Goal: Information Seeking & Learning: Learn about a topic

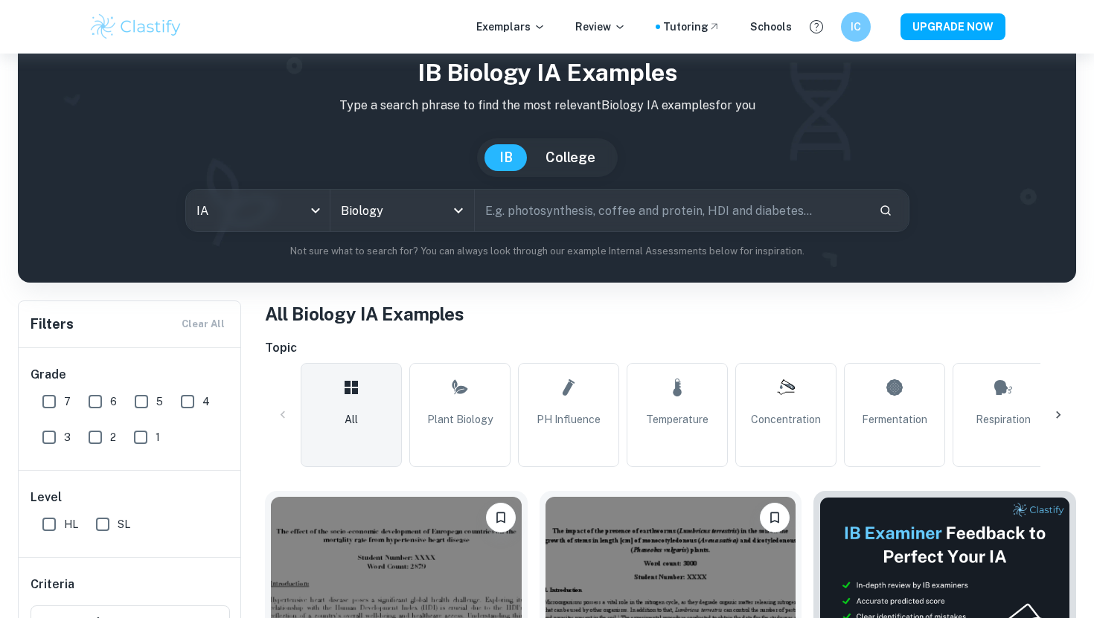
scroll to position [70, 0]
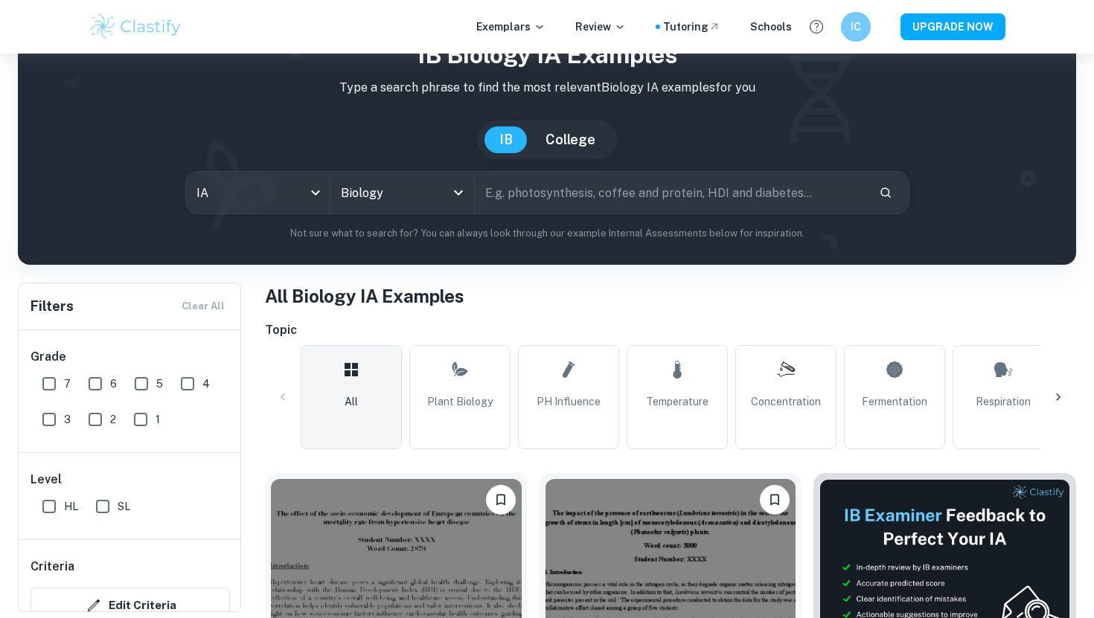
click at [55, 385] on input "7" at bounding box center [49, 384] width 30 height 30
checkbox input "true"
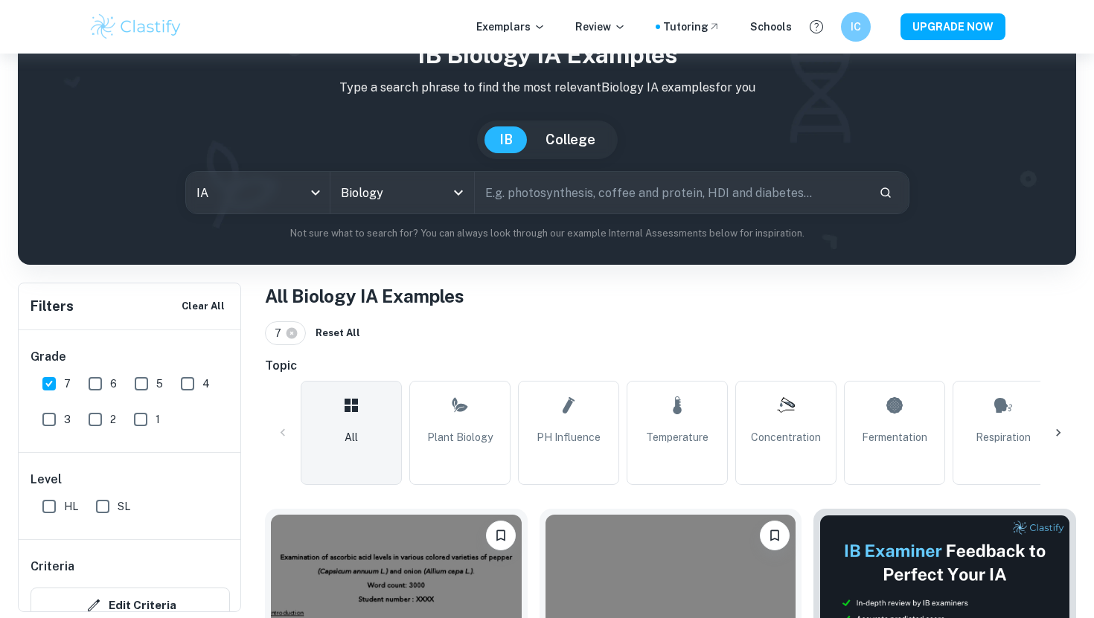
click at [68, 510] on span "HL" at bounding box center [71, 506] width 14 height 16
click at [64, 510] on input "HL" at bounding box center [49, 507] width 30 height 30
checkbox input "true"
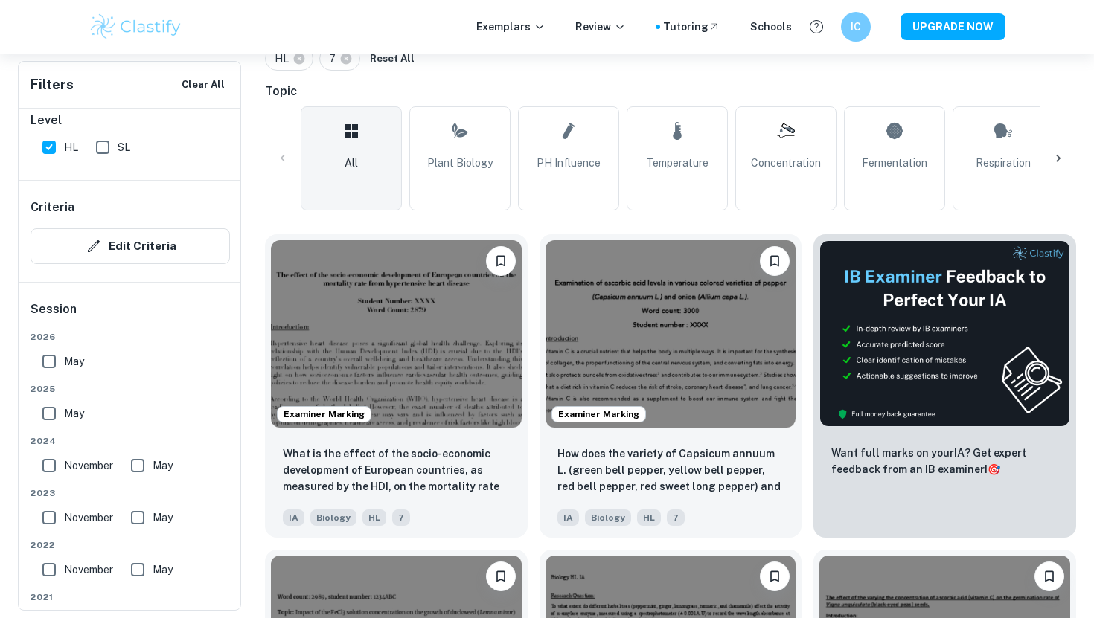
scroll to position [347, 0]
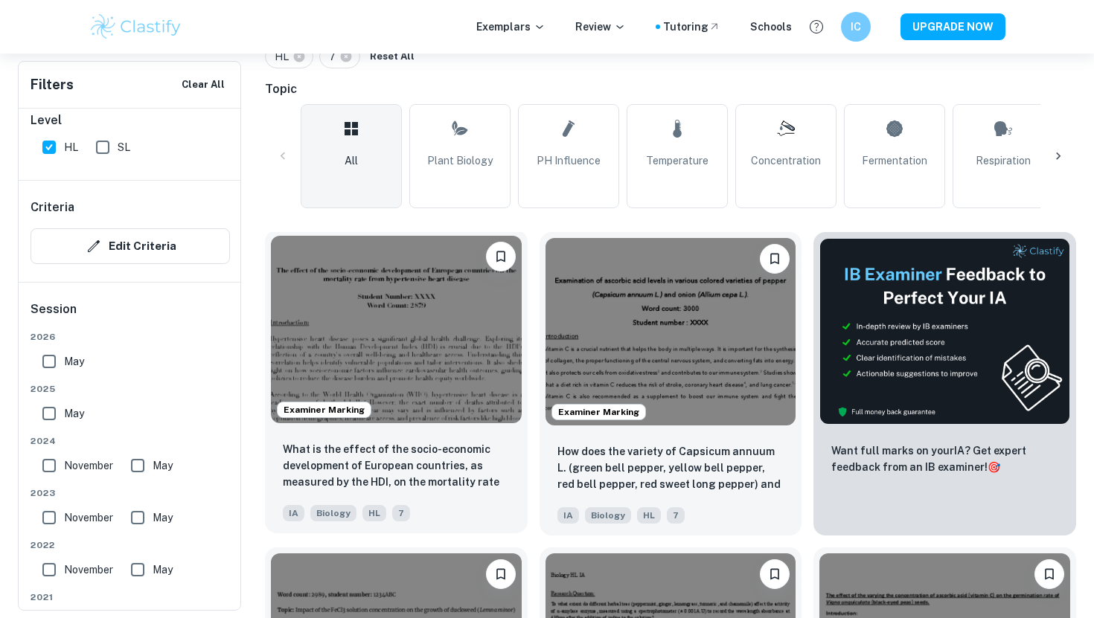
click at [449, 403] on img at bounding box center [396, 329] width 251 height 187
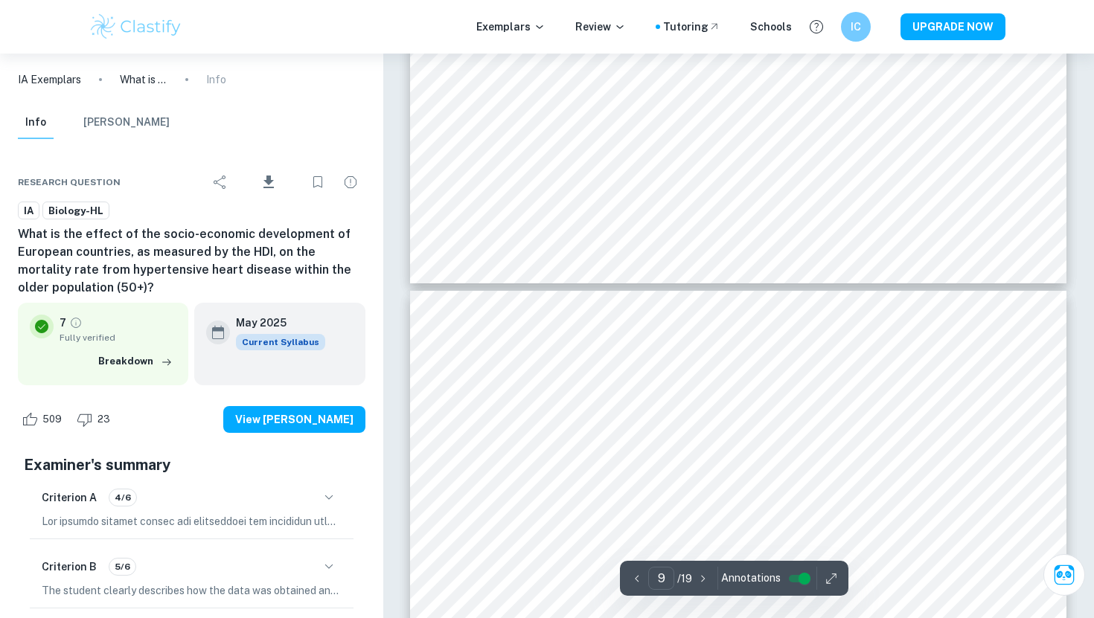
type input "10"
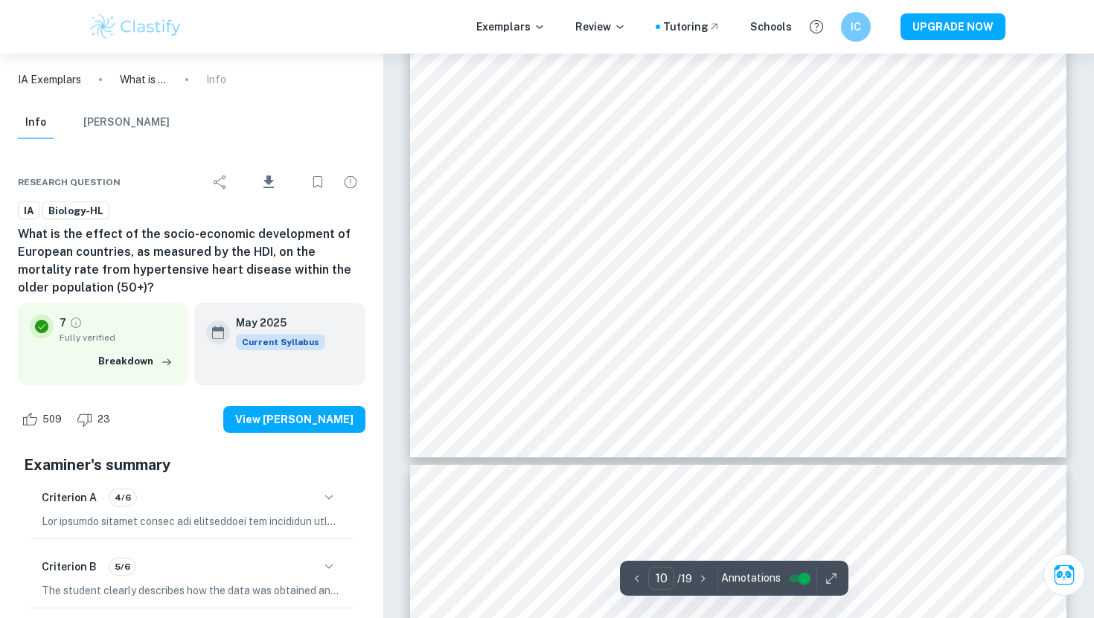
scroll to position [9376, 0]
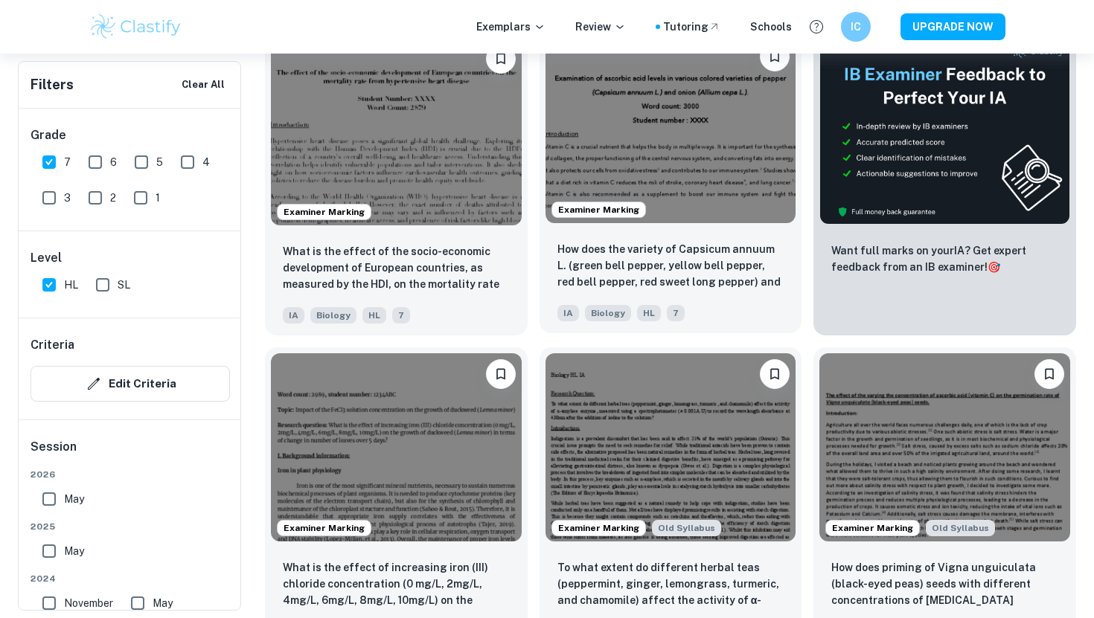
scroll to position [571, 0]
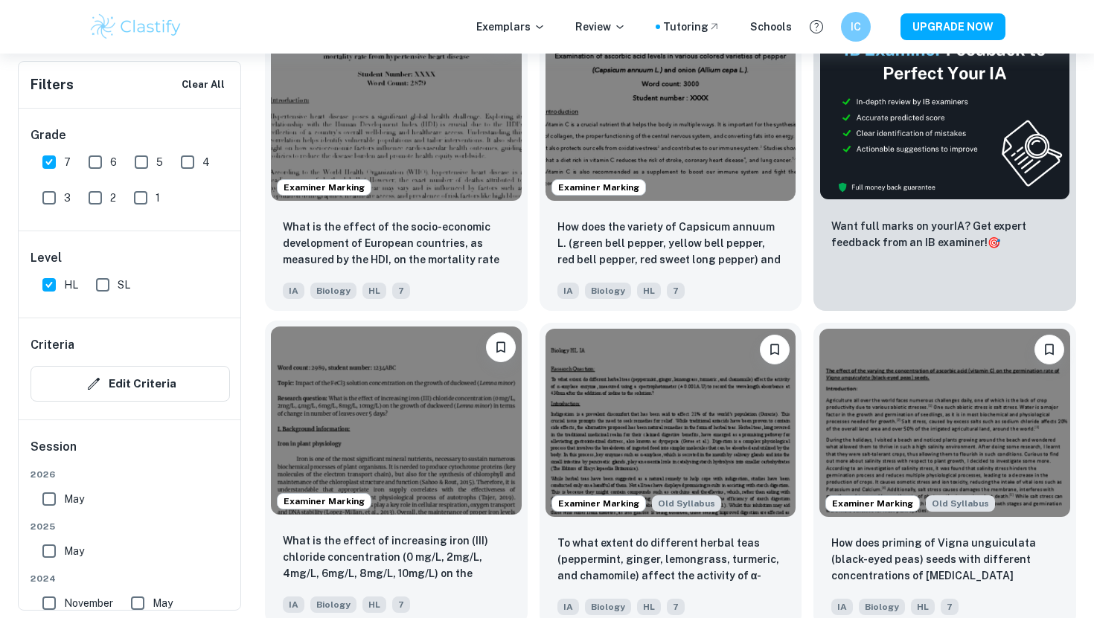
click at [352, 440] on img at bounding box center [396, 420] width 251 height 187
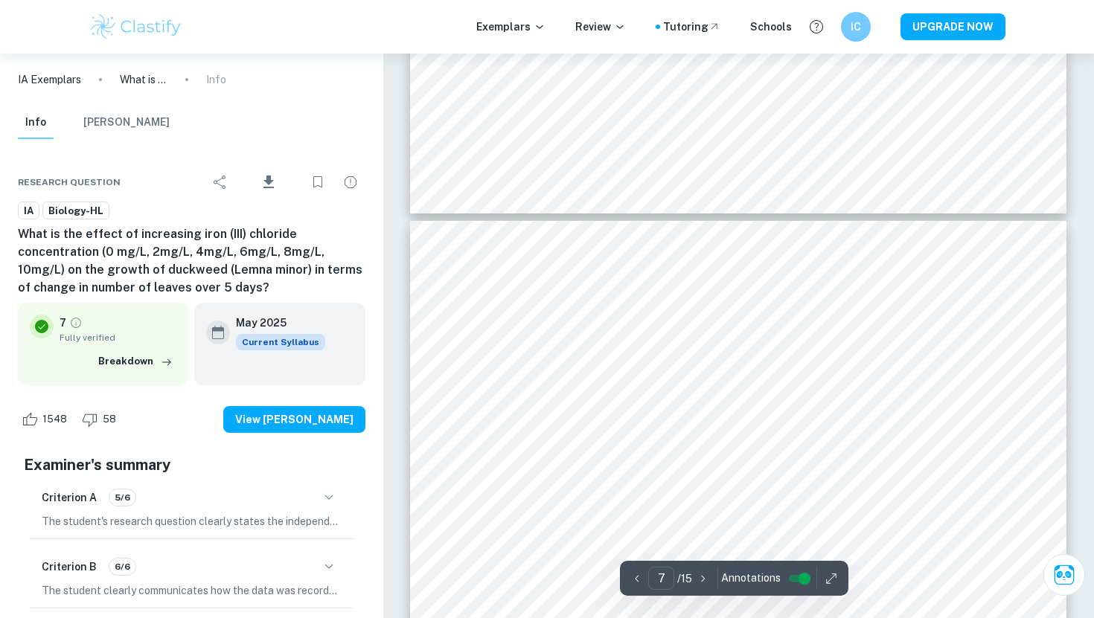
scroll to position [5721, 0]
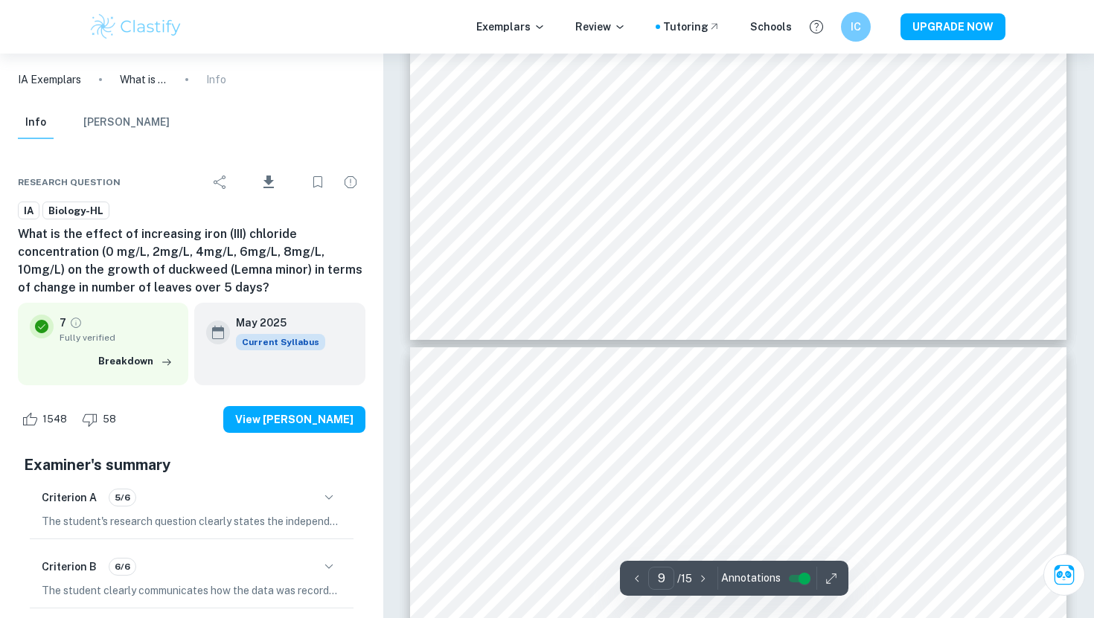
type input "10"
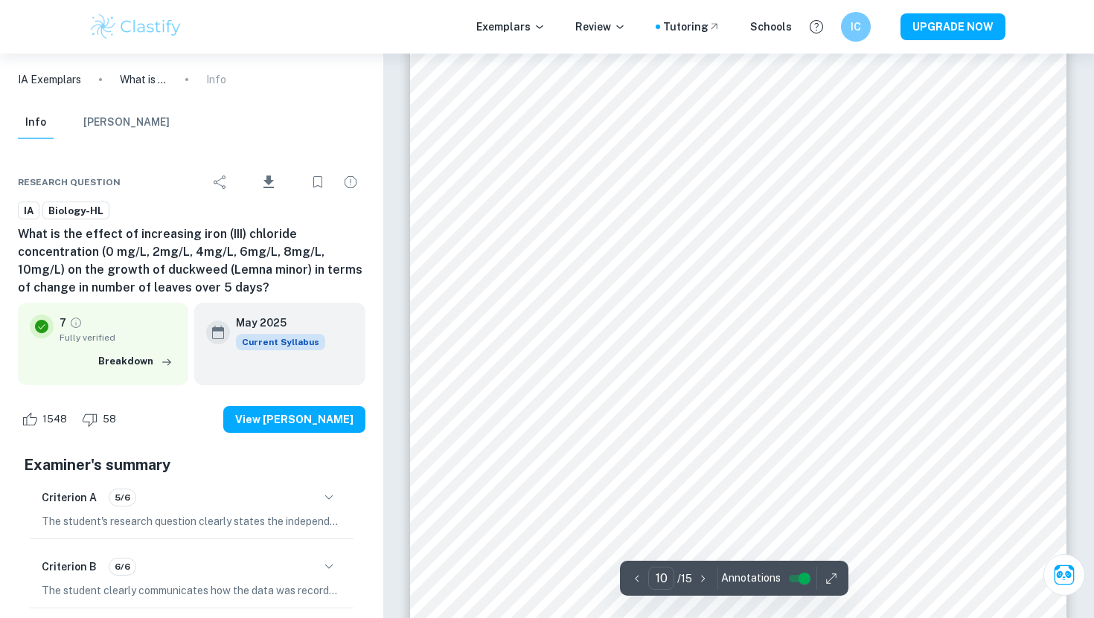
scroll to position [8981, 0]
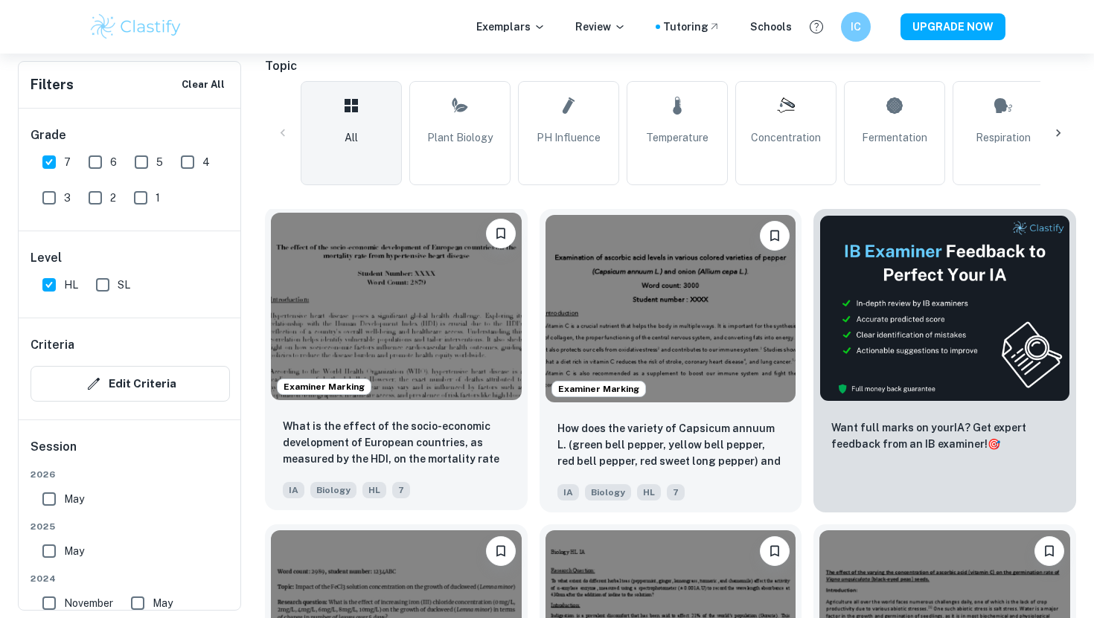
scroll to position [371, 0]
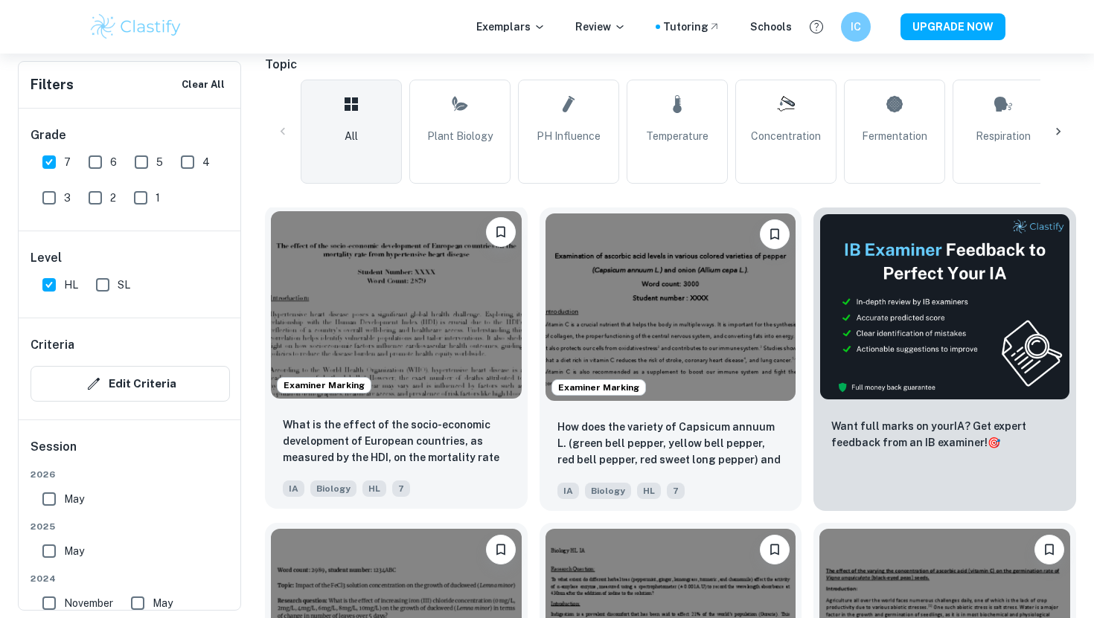
click at [438, 321] on img at bounding box center [396, 304] width 251 height 187
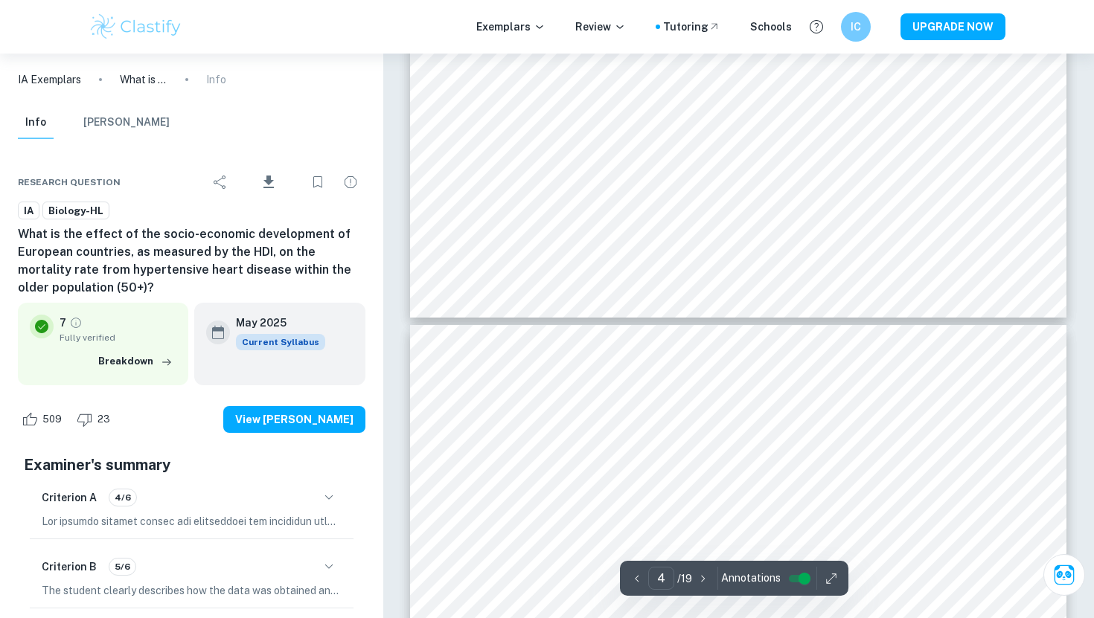
type input "5"
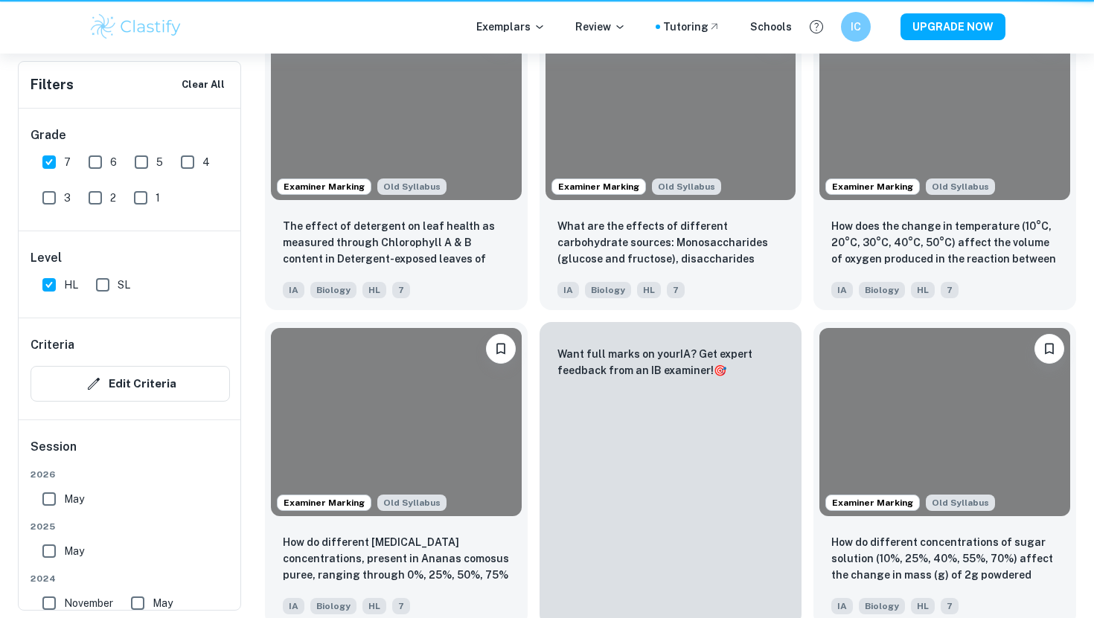
scroll to position [371, 0]
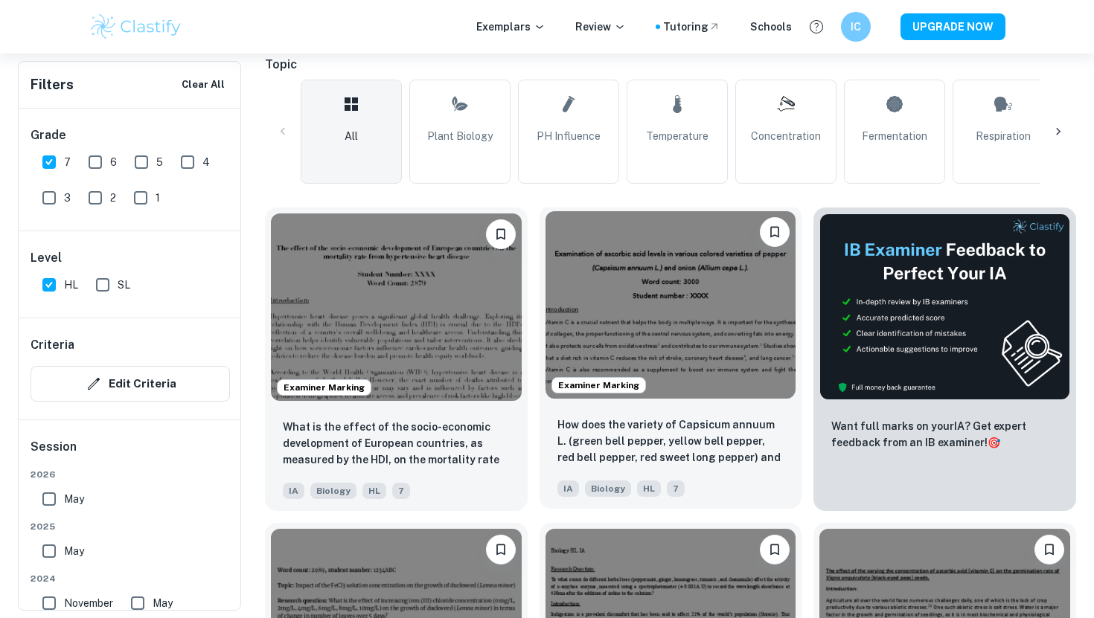
click at [618, 325] on img at bounding box center [670, 304] width 251 height 187
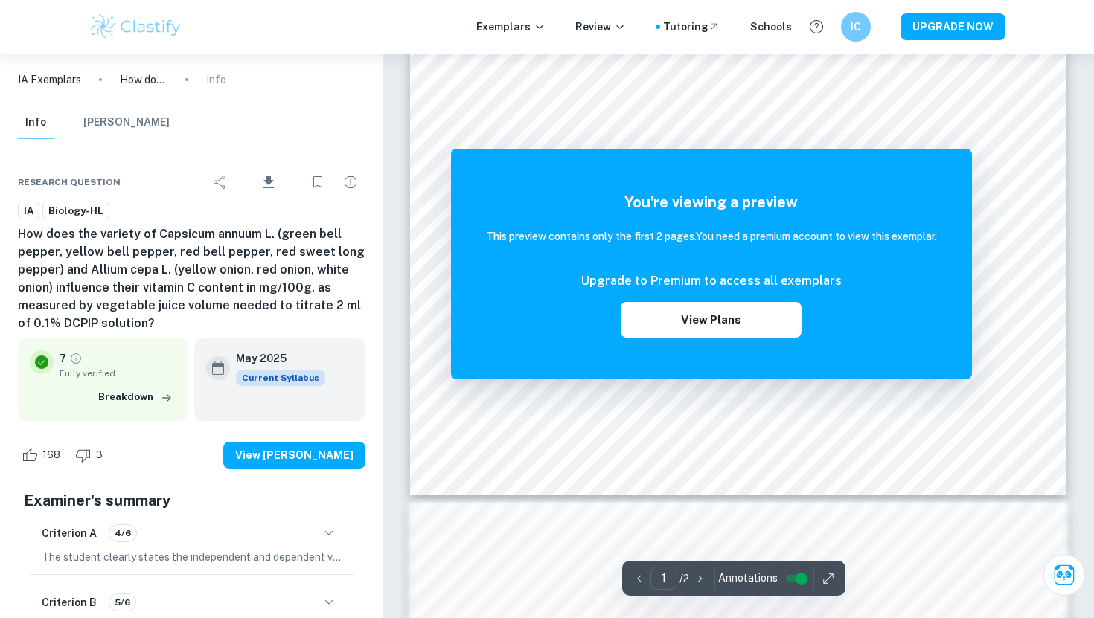
scroll to position [703, 0]
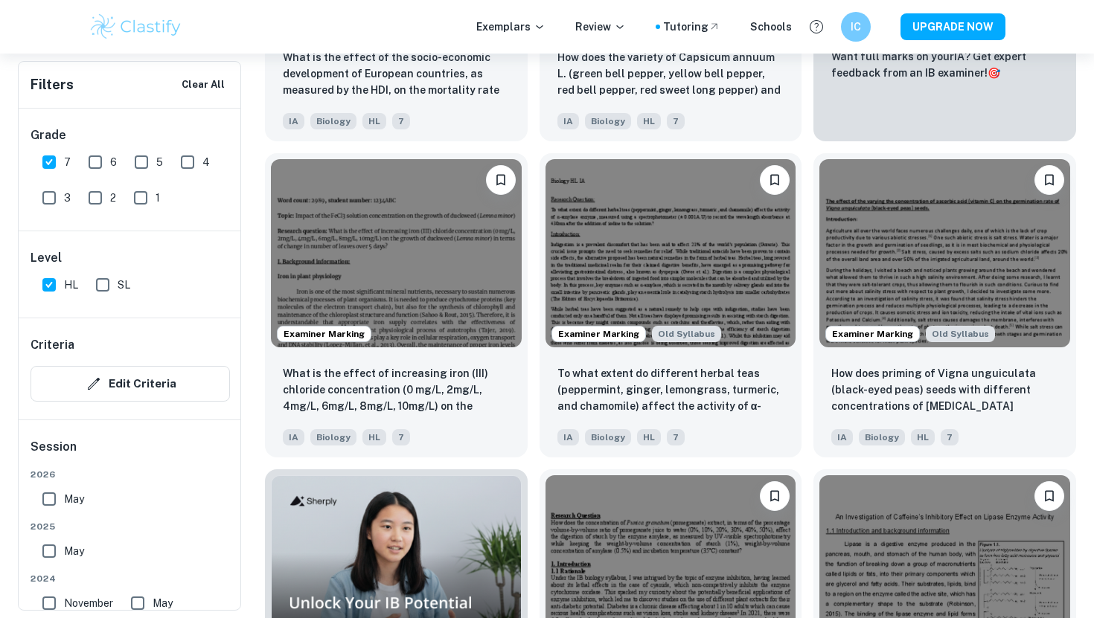
scroll to position [807, 0]
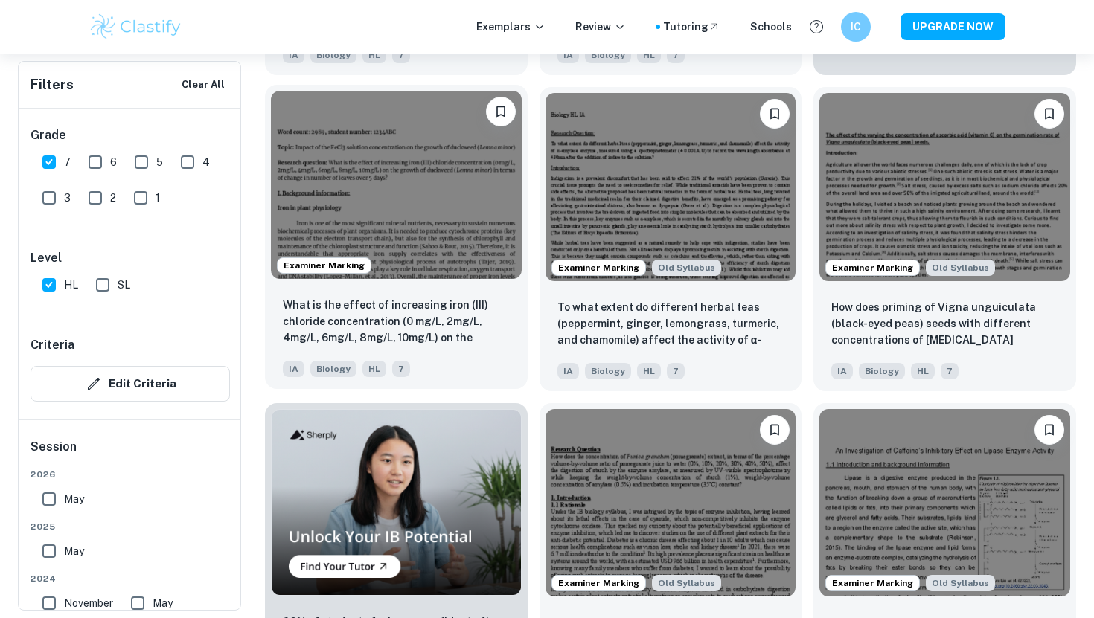
click at [324, 206] on img at bounding box center [396, 184] width 251 height 187
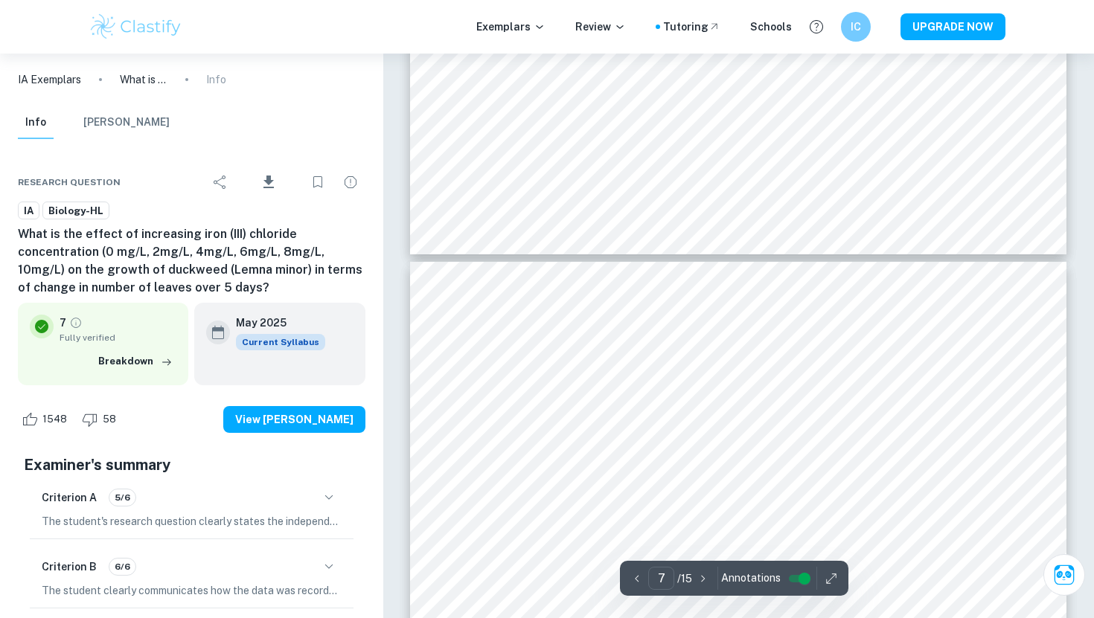
type input "8"
